Goal: Task Accomplishment & Management: Manage account settings

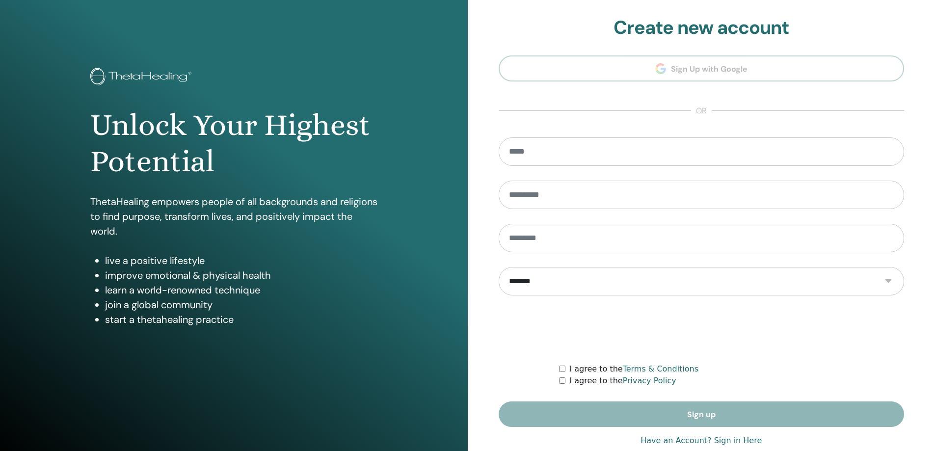
click at [687, 69] on section "**********" at bounding box center [702, 222] width 406 height 411
click at [710, 69] on section "**********" at bounding box center [702, 222] width 406 height 411
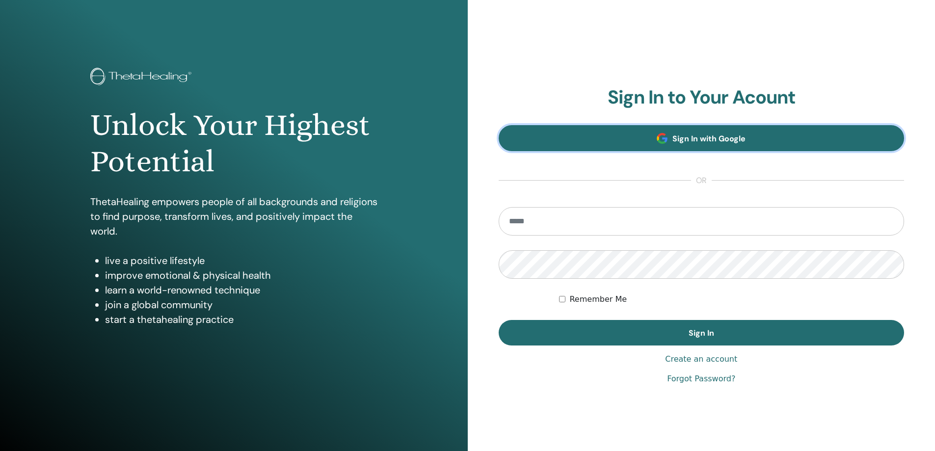
click at [700, 143] on span "Sign In with Google" at bounding box center [708, 138] width 73 height 10
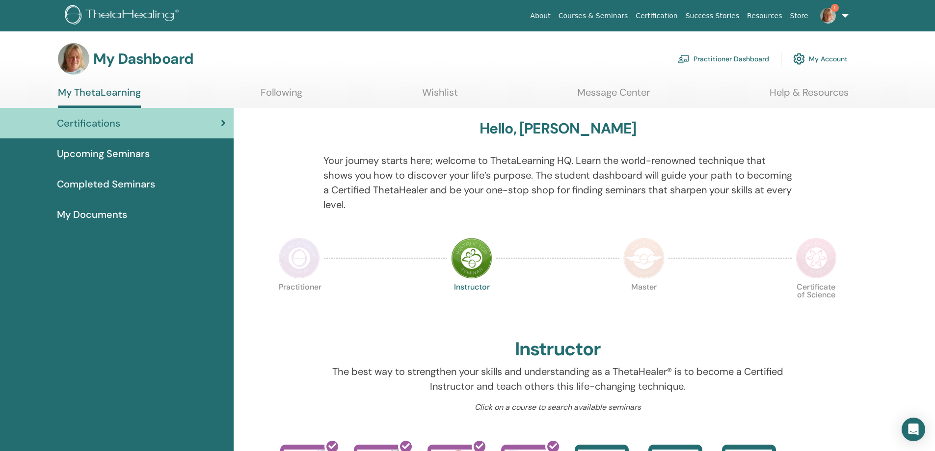
click at [671, 13] on link "Certification" at bounding box center [657, 16] width 50 height 18
